Goal: Obtain resource: Obtain resource

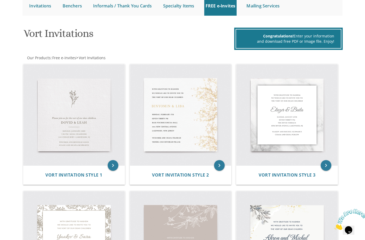
scroll to position [63, 0]
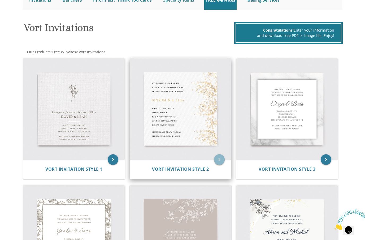
click at [220, 162] on icon "keyboard_arrow_right" at bounding box center [219, 159] width 11 height 11
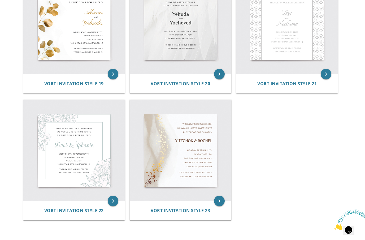
scroll to position [913, 0]
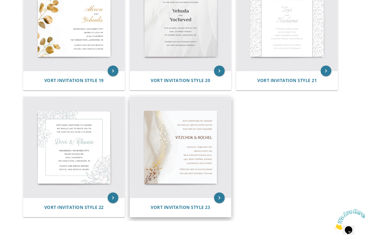
click at [225, 184] on img at bounding box center [180, 147] width 101 height 101
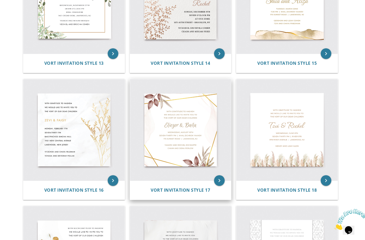
scroll to position [687, 0]
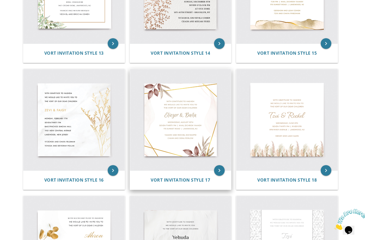
click at [201, 115] on img at bounding box center [180, 119] width 101 height 101
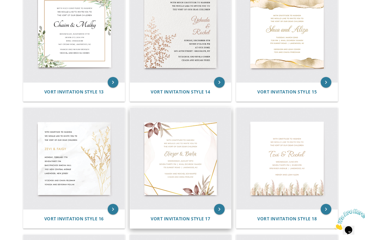
scroll to position [670, 0]
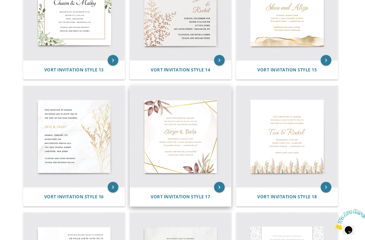
click at [189, 158] on img at bounding box center [180, 136] width 101 height 101
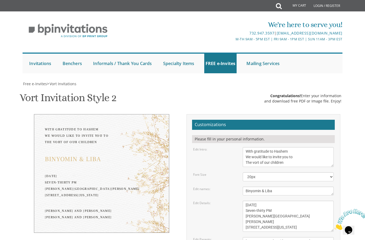
scroll to position [59, 0]
click at [310, 147] on textarea "With gratitude to Hashem We would like to invite you to The vort of our children" at bounding box center [288, 157] width 91 height 20
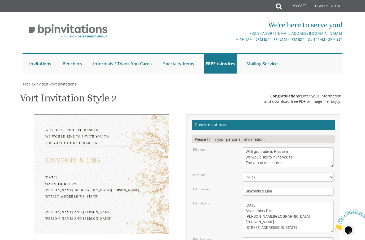
scroll to position [58, 0]
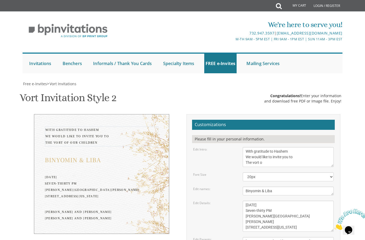
type textarea "With gratitude to Hashem We would like to invite you to The vort"
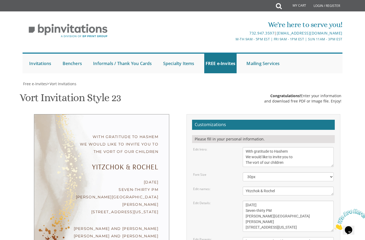
scroll to position [22, 0]
click at [287, 147] on textarea "With gratitude to Hashem We would like to invite you to The vort of our children" at bounding box center [288, 157] width 91 height 20
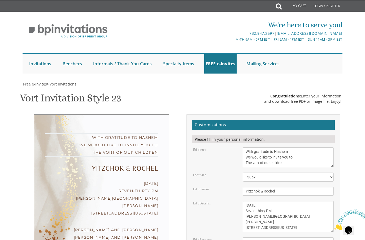
scroll to position [22, 0]
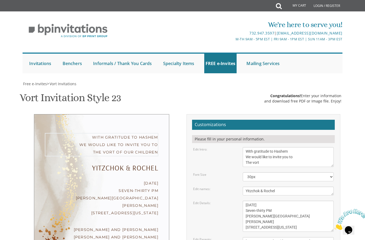
click at [253, 147] on textarea "With gratitude to Hashem We would like to invite you to The vort of our children" at bounding box center [288, 157] width 91 height 20
type textarea "With gratitude to Hashem We would like to invite you to Our vort"
click at [292, 172] on select "20px 30px 40px 50px" at bounding box center [288, 176] width 91 height 9
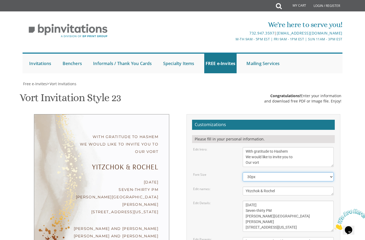
scroll to position [36, 0]
click at [306, 187] on textarea "Yitzchok & Rochel" at bounding box center [288, 191] width 91 height 9
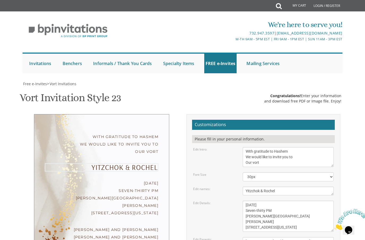
scroll to position [36, 0]
type textarea "Y"
click at [220, 196] on form "Customizations Please fill in your personal information. Edit Intro: With grati…" at bounding box center [263, 209] width 143 height 179
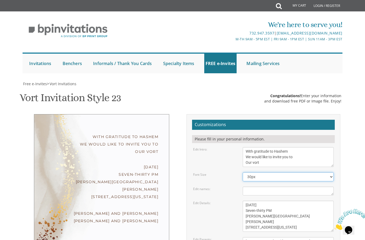
click at [298, 172] on select "20px 30px 40px 50px" at bounding box center [288, 176] width 91 height 9
click at [231, 201] on div "Edit Details: Monday, February 7th Seven-thirty PM Bais Pinchos Simcha Hall 195…" at bounding box center [263, 216] width 149 height 31
click at [270, 172] on select "20px 30px 40px 50px" at bounding box center [288, 176] width 91 height 9
select select "30px"
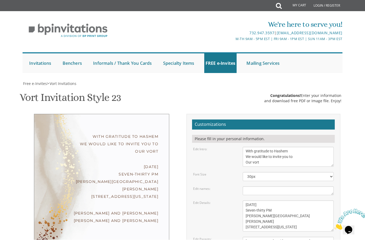
click at [257, 201] on textarea "Monday, February 7th Seven-thirty PM Bais Pinchos Simcha Hall 1951 New Central …" at bounding box center [288, 216] width 91 height 31
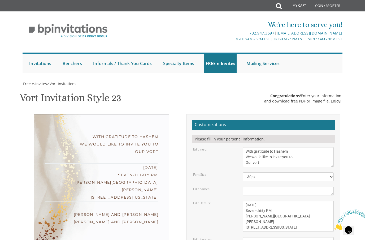
click at [278, 201] on textarea "Monday, February 7th Seven-thirty PM Bais Pinchos Simcha Hall 1951 New Central …" at bounding box center [288, 216] width 91 height 31
click at [287, 201] on textarea "Monday, February 7th Seven-thirty PM Bais Pinchos Simcha Hall 1951 New Central …" at bounding box center [288, 216] width 91 height 31
click at [255, 201] on textarea "Monday, February 7th Seven-thirty PM Bais Pinchos Simcha Hall 1951 New Central …" at bounding box center [288, 216] width 91 height 31
type textarea "Thursday, September 18th Eight-thirty PM Bais Pinchos Simcha Hall 1951 New Cent…"
click at [302, 237] on textarea "[PERSON_NAME] and [PERSON_NAME] [PERSON_NAME] and [PERSON_NAME]" at bounding box center [288, 244] width 91 height 14
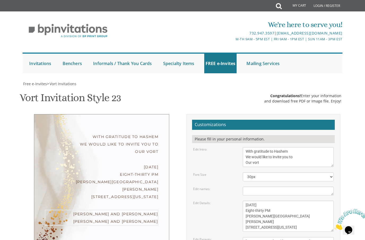
click at [299, 237] on textarea "[PERSON_NAME] and [PERSON_NAME] [PERSON_NAME] and [PERSON_NAME]" at bounding box center [288, 244] width 91 height 14
type textarea "Y"
type textarea "S"
type textarea "Shloimy weber & Devorah Leah Jedwab"
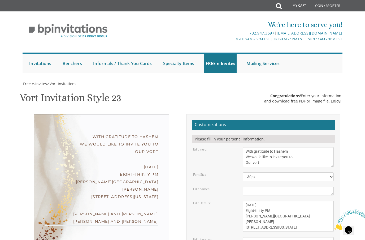
click at [222, 237] on div "Edit Parents:" at bounding box center [214, 239] width 50 height 5
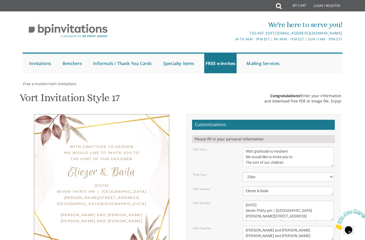
scroll to position [48, 0]
click at [289, 147] on textarea "With gratitude to Hashem We would like to invite you to The vort of our children" at bounding box center [288, 157] width 91 height 20
drag, startPoint x: 289, startPoint y: 114, endPoint x: 262, endPoint y: 114, distance: 27.6
click at [262, 147] on textarea "With gratitude to Hashem We would like to invite you to The vort of our children" at bounding box center [288, 157] width 91 height 20
drag, startPoint x: 262, startPoint y: 114, endPoint x: 252, endPoint y: 114, distance: 9.8
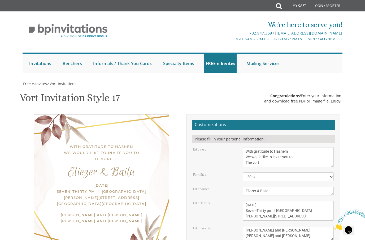
click at [0, 0] on html "My Cart Total: View Cart Item(s) Submit My Cart Total: View Cart Item(s) Login …" at bounding box center [182, 120] width 365 height 240
click at [252, 147] on textarea "With gratitude to Hashem We would like to invite you to The vort of our children" at bounding box center [288, 157] width 91 height 20
click at [253, 147] on textarea "With gratitude to Hashem We would like to invite you to The vort of our children" at bounding box center [288, 157] width 91 height 20
type textarea "With gratitude to Hashem We would like to invite you to Our vort"
click at [284, 187] on textarea "Eliezer & Baila" at bounding box center [288, 191] width 91 height 9
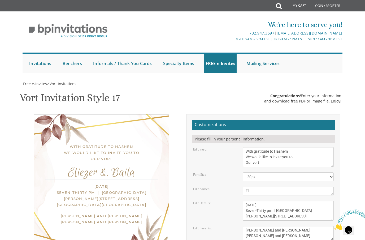
type textarea "E"
click at [239, 201] on div "[DATE] Seven-Thirty pm | [GEOGRAPHIC_DATA][PERSON_NAME][STREET_ADDRESS][GEOGRAP…" at bounding box center [288, 211] width 99 height 20
click at [299, 155] on textarea "With gratitude to Hashem We would like to invite you to The vort of our children" at bounding box center [288, 157] width 91 height 20
drag, startPoint x: 299, startPoint y: 155, endPoint x: 252, endPoint y: 150, distance: 47.0
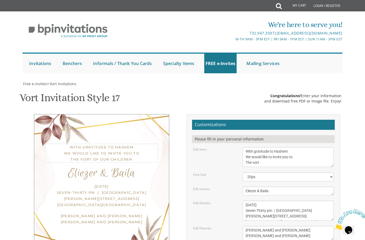
click at [0, 0] on html "My Cart Total: View Cart Item(s) Submit My Cart Total: View Cart Item(s) Login …" at bounding box center [182, 120] width 365 height 240
click at [252, 150] on textarea "With gratitude to Hashem We would like to invite you to The vort of our children" at bounding box center [288, 157] width 91 height 20
click at [253, 155] on textarea "With gratitude to Hashem We would like to invite you to The vort of our children" at bounding box center [288, 157] width 91 height 20
type textarea "With gratitude to Hashem We would like to invite you to Our vort"
click at [283, 187] on textarea "Eliezer & Baila" at bounding box center [288, 191] width 91 height 9
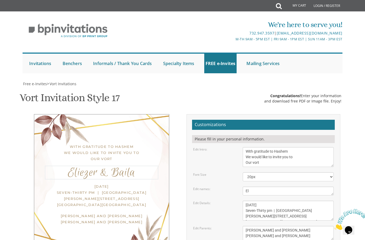
type textarea "E"
click at [266, 201] on textarea "[DATE] Seven-Thirty pm | [GEOGRAPHIC_DATA][PERSON_NAME][STREET_ADDRESS][GEOGRAP…" at bounding box center [288, 211] width 91 height 20
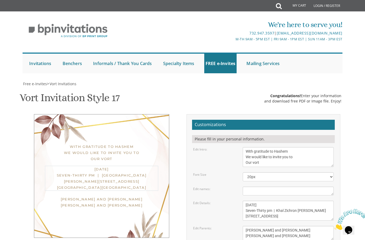
click at [286, 201] on textarea "[DATE] Seven-Thirty pm | [GEOGRAPHIC_DATA][PERSON_NAME][STREET_ADDRESS][GEOGRAP…" at bounding box center [288, 211] width 91 height 20
click at [253, 203] on textarea "[DATE] Seven-Thirty pm | [GEOGRAPHIC_DATA][PERSON_NAME][STREET_ADDRESS][GEOGRAP…" at bounding box center [288, 211] width 91 height 20
click at [313, 202] on textarea "[DATE] Seven-Thirty pm | [GEOGRAPHIC_DATA][PERSON_NAME][STREET_ADDRESS][GEOGRAP…" at bounding box center [288, 211] width 91 height 20
click at [265, 208] on textarea "[DATE] Seven-Thirty pm | [GEOGRAPHIC_DATA][PERSON_NAME][STREET_ADDRESS][GEOGRAP…" at bounding box center [288, 211] width 91 height 20
click at [305, 208] on textarea "[DATE] Seven-Thirty pm | [GEOGRAPHIC_DATA][PERSON_NAME][STREET_ADDRESS][GEOGRAP…" at bounding box center [288, 211] width 91 height 20
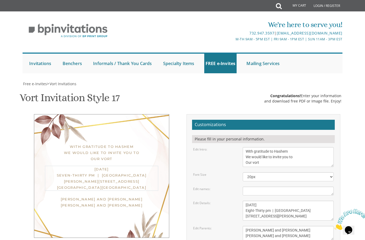
type textarea "[DATE] Eight-Thirty pm | [GEOGRAPHIC_DATA] [STREET_ADDRESS][PERSON_NAME]"
click at [300, 226] on textarea "[PERSON_NAME] and [PERSON_NAME] [PERSON_NAME] and [PERSON_NAME]" at bounding box center [288, 233] width 91 height 14
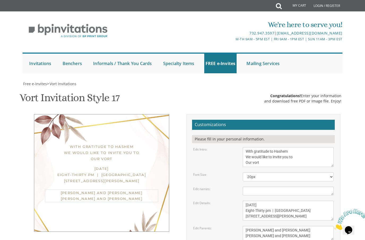
click at [301, 228] on textarea "[PERSON_NAME] and [PERSON_NAME] [PERSON_NAME] and [PERSON_NAME]" at bounding box center [288, 233] width 91 height 14
type textarea "Y"
type textarea "[PERSON_NAME] & [PERSON_NAME]"
click at [210, 211] on div "Edit Details: [DATE] Seven-Thirty pm | [GEOGRAPHIC_DATA][PERSON_NAME][STREET_AD…" at bounding box center [263, 211] width 149 height 20
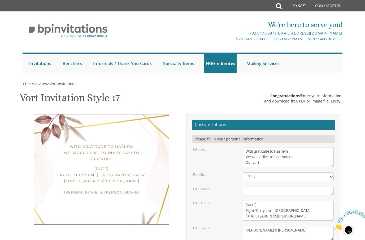
scroll to position [82, 0]
type input "B"
type input "[EMAIL_ADDRESS][DOMAIN_NAME]"
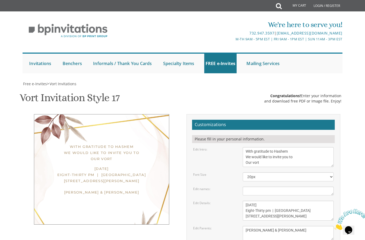
scroll to position [54, 0]
click at [246, 226] on textarea "[PERSON_NAME] and [PERSON_NAME] [PERSON_NAME] and [PERSON_NAME]" at bounding box center [288, 233] width 91 height 14
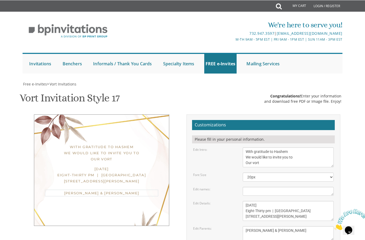
scroll to position [54, 0]
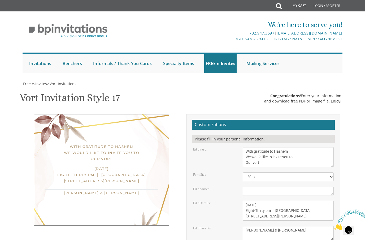
click at [169, 197] on div "With gratitude to Hashem We would like to invite you to Our vort [DATE] Eight-T…" at bounding box center [183, 205] width 324 height 182
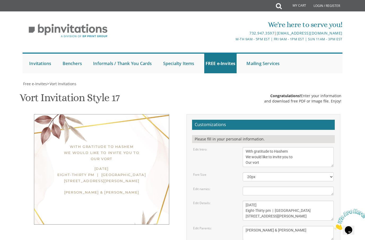
click at [271, 187] on textarea "Eliezer & Baila" at bounding box center [288, 191] width 91 height 9
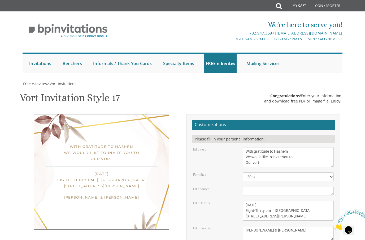
click at [250, 226] on textarea "[PERSON_NAME] and [PERSON_NAME] [PERSON_NAME] and [PERSON_NAME]" at bounding box center [288, 233] width 91 height 14
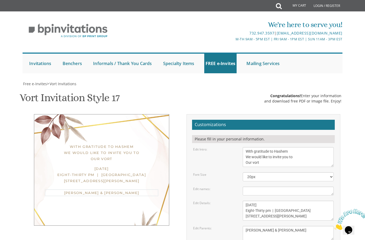
click at [241, 226] on div "[PERSON_NAME] and [PERSON_NAME] [PERSON_NAME] and [PERSON_NAME]" at bounding box center [288, 233] width 99 height 14
click at [248, 226] on textarea "[PERSON_NAME] and [PERSON_NAME] [PERSON_NAME] and [PERSON_NAME]" at bounding box center [288, 233] width 91 height 14
click at [318, 226] on textarea "[PERSON_NAME] and [PERSON_NAME] [PERSON_NAME] and [PERSON_NAME]" at bounding box center [288, 233] width 91 height 14
click at [274, 226] on textarea "[PERSON_NAME] and [PERSON_NAME] [PERSON_NAME] and [PERSON_NAME]" at bounding box center [288, 233] width 91 height 14
click at [177, 147] on div "With gratitude to Hashem We would like to invite you to Our vort [DATE] Eight-T…" at bounding box center [183, 205] width 324 height 182
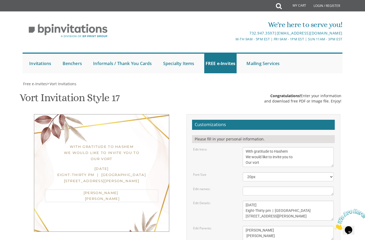
click at [288, 226] on textarea "[PERSON_NAME] and [PERSON_NAME] [PERSON_NAME] and [PERSON_NAME]" at bounding box center [288, 233] width 91 height 14
click at [221, 201] on div "Edit Details: [DATE] Seven-Thirty pm | [GEOGRAPHIC_DATA][PERSON_NAME][STREET_AD…" at bounding box center [263, 211] width 149 height 20
click at [244, 226] on textarea "[PERSON_NAME] and [PERSON_NAME] [PERSON_NAME] and [PERSON_NAME]" at bounding box center [288, 233] width 91 height 14
click at [222, 226] on div "Edit Parents: [PERSON_NAME] and [PERSON_NAME] [PERSON_NAME] and [PERSON_NAME]" at bounding box center [263, 233] width 149 height 14
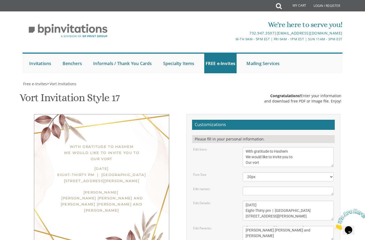
click at [246, 226] on textarea "[PERSON_NAME] and [PERSON_NAME] [PERSON_NAME] and [PERSON_NAME]" at bounding box center [288, 233] width 91 height 14
type textarea "[PERSON_NAME] [PERSON_NAME] [PERSON_NAME] and [PERSON_NAME] [PERSON_NAME] and […"
click at [221, 201] on div "Edit Details: [DATE] Seven-Thirty pm | [GEOGRAPHIC_DATA][PERSON_NAME][STREET_AD…" at bounding box center [263, 211] width 149 height 20
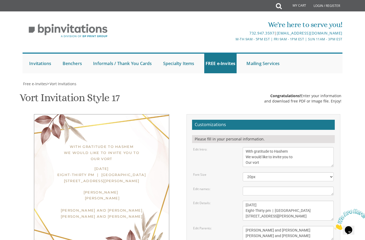
click at [246, 226] on textarea "[PERSON_NAME] and [PERSON_NAME] [PERSON_NAME] and [PERSON_NAME]" at bounding box center [288, 233] width 91 height 14
click at [148, 191] on div "With gratitude to Hashem We would like to invite you to Our vort [DATE] Eight-T…" at bounding box center [183, 205] width 324 height 182
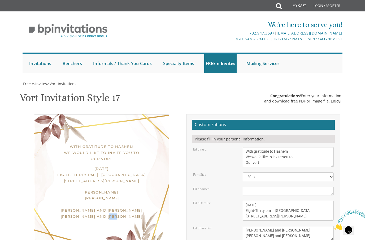
click at [105, 160] on div "With gratitude to Hashem We would like to invite you to Our vort [DATE] Eight-T…" at bounding box center [102, 184] width 162 height 141
click at [105, 182] on div "With gratitude to Hashem We would like to invite you to Our vort [DATE] Eight-T…" at bounding box center [183, 205] width 324 height 182
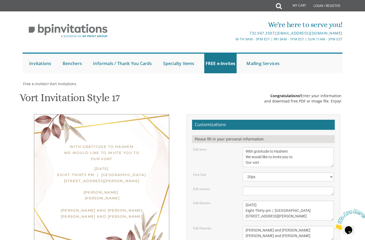
scroll to position [88, 0]
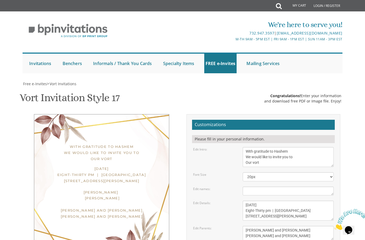
drag, startPoint x: 319, startPoint y: 5, endPoint x: 0, endPoint y: -88, distance: 332.5
click at [0, 0] on html "My Cart Total: View Cart Item(s) Submit My Cart Total: View Cart Item(s) Login …" at bounding box center [182, 120] width 365 height 240
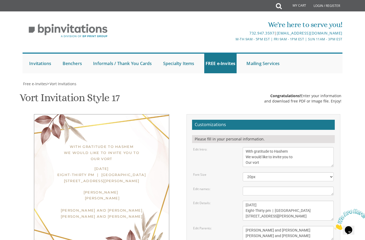
scroll to position [121, 0]
click at [0, 0] on html "My Cart Total: View Cart Item(s) Submit My Cart Total: View Cart Item(s) Login …" at bounding box center [182, 120] width 365 height 240
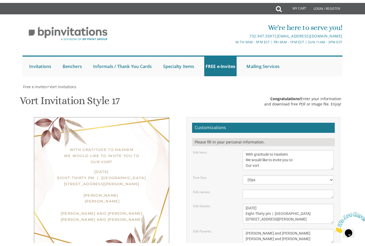
scroll to position [113, 0]
